Goal: Task Accomplishment & Management: Manage account settings

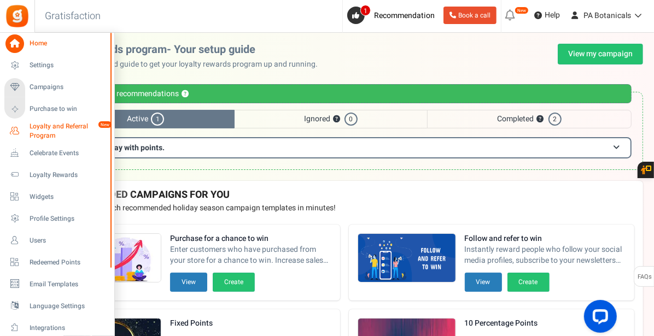
click at [54, 134] on span "Loyalty and Referral Program" at bounding box center [70, 131] width 80 height 19
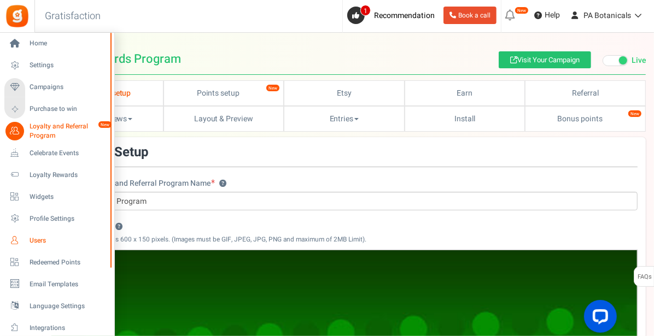
click at [34, 241] on span "Users" at bounding box center [68, 240] width 76 height 9
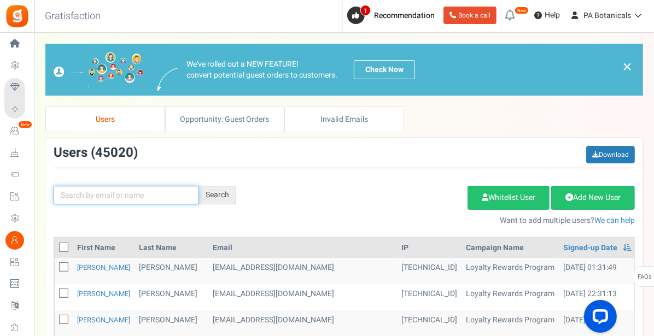
click at [160, 191] on input "text" at bounding box center [126, 195] width 145 height 19
type input "[PERSON_NAME]"
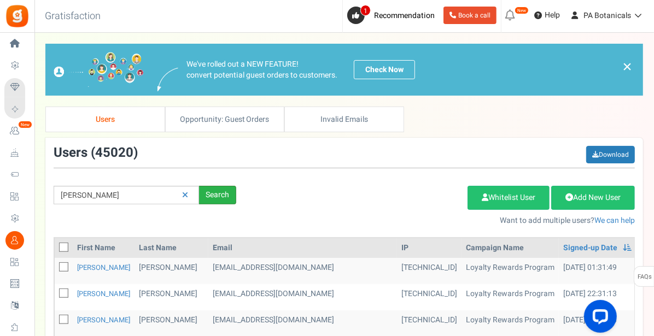
click at [222, 189] on div "Search" at bounding box center [217, 195] width 37 height 19
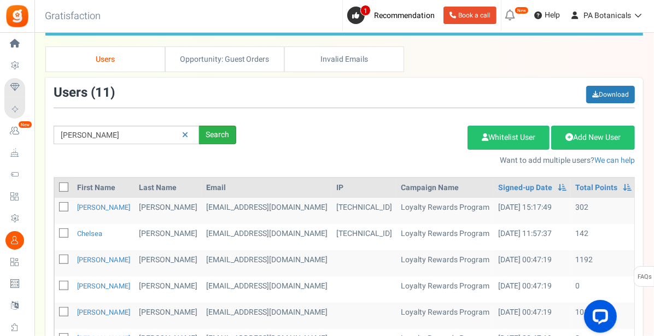
scroll to position [63, 0]
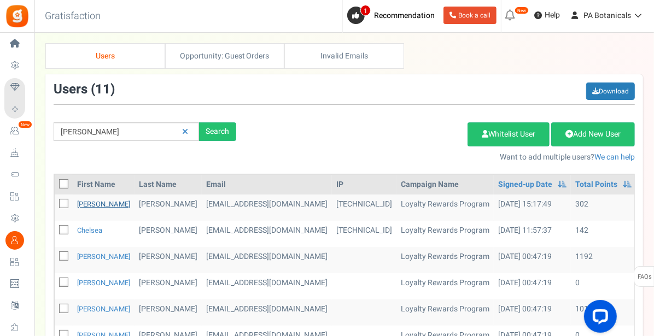
click at [95, 203] on link "[PERSON_NAME]" at bounding box center [103, 204] width 53 height 10
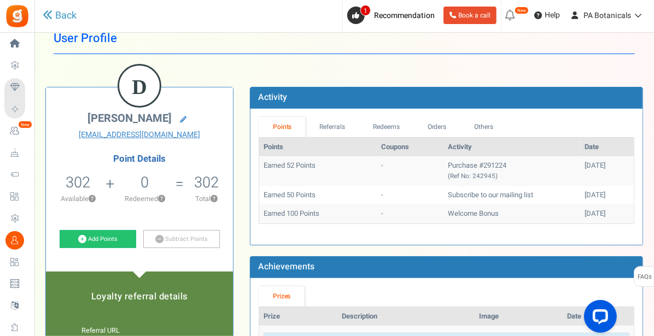
scroll to position [34, 0]
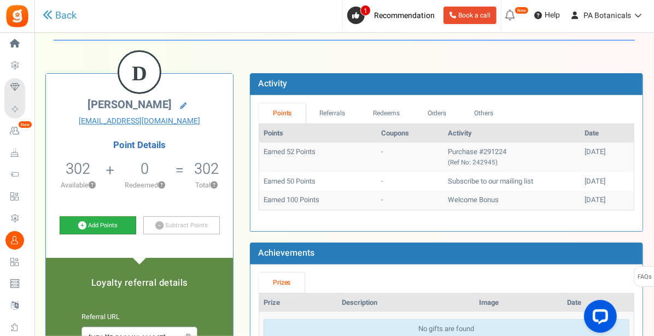
click at [113, 222] on link "Add Points" at bounding box center [98, 225] width 76 height 19
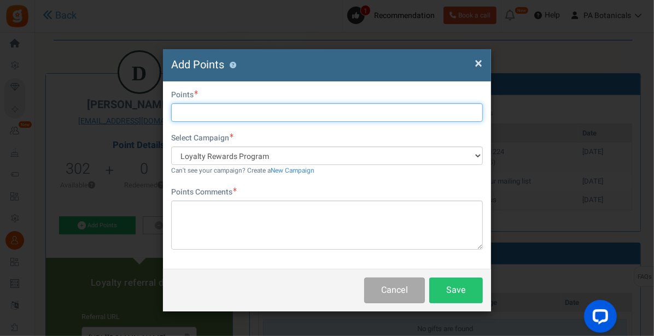
click at [233, 111] on input "text" at bounding box center [326, 112] width 311 height 19
type input "600"
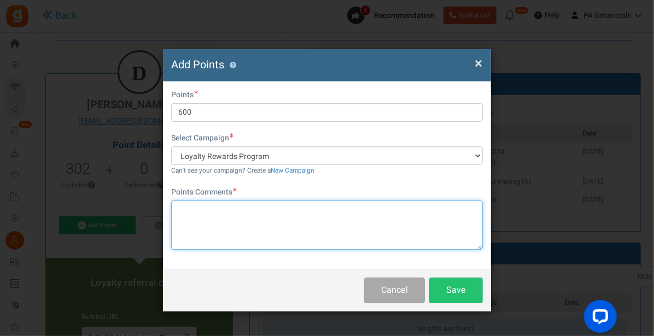
click at [241, 209] on textarea at bounding box center [326, 225] width 311 height 49
type textarea "e"
type textarea "transfer Erie customer loyalty points - AB"
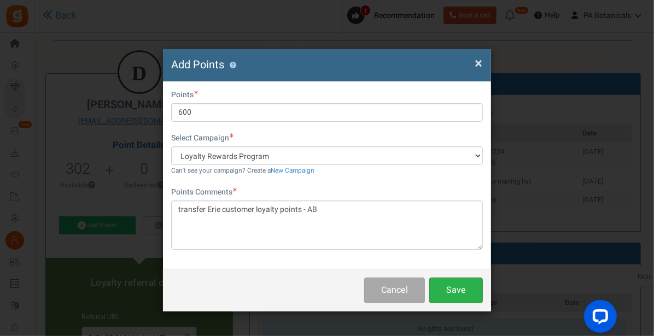
click at [444, 287] on button "Save" at bounding box center [456, 291] width 54 height 26
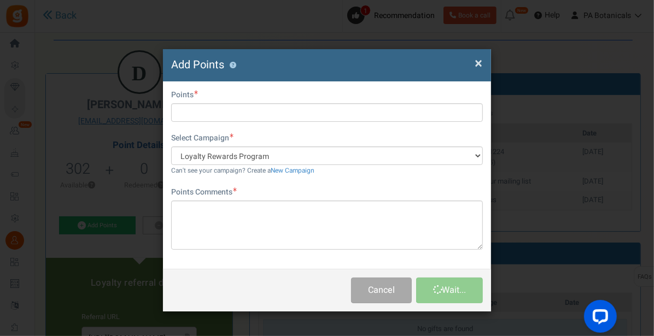
scroll to position [0, 0]
